Goal: Transaction & Acquisition: Purchase product/service

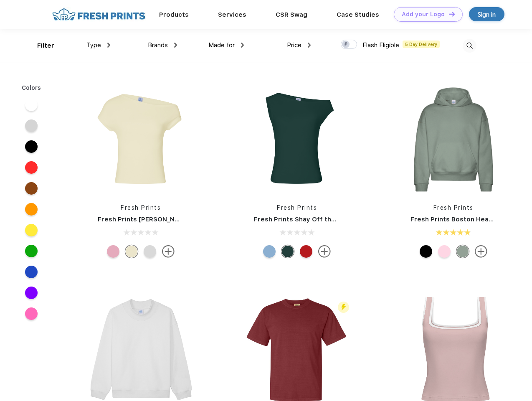
click at [425, 14] on link "Add your Logo Design Tool" at bounding box center [428, 14] width 69 height 15
click at [0, 0] on div "Design Tool" at bounding box center [0, 0] width 0 height 0
click at [448, 14] on link "Add your Logo Design Tool" at bounding box center [428, 14] width 69 height 15
click at [40, 46] on div "Filter" at bounding box center [45, 46] width 17 height 10
click at [99, 45] on span "Type" at bounding box center [93, 45] width 15 height 8
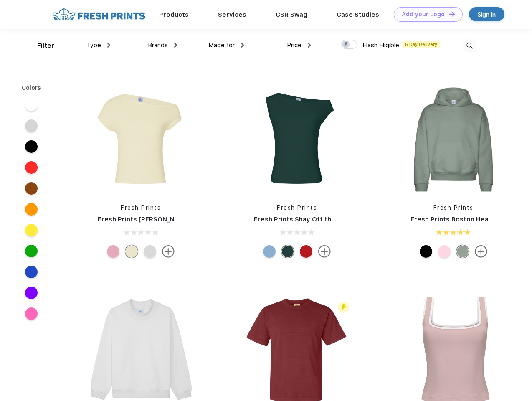
click at [162, 45] on span "Brands" at bounding box center [158, 45] width 20 height 8
click at [226, 45] on span "Made for" at bounding box center [221, 45] width 26 height 8
click at [299, 45] on span "Price" at bounding box center [294, 45] width 15 height 8
click at [349, 45] on div at bounding box center [349, 44] width 16 height 9
click at [346, 45] on input "checkbox" at bounding box center [343, 41] width 5 height 5
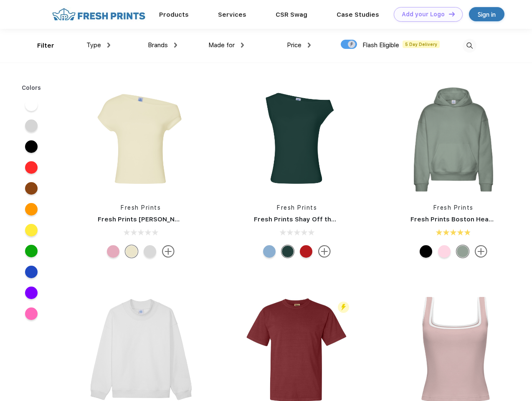
click at [469, 46] on img at bounding box center [470, 46] width 14 height 14
